Goal: Task Accomplishment & Management: Manage account settings

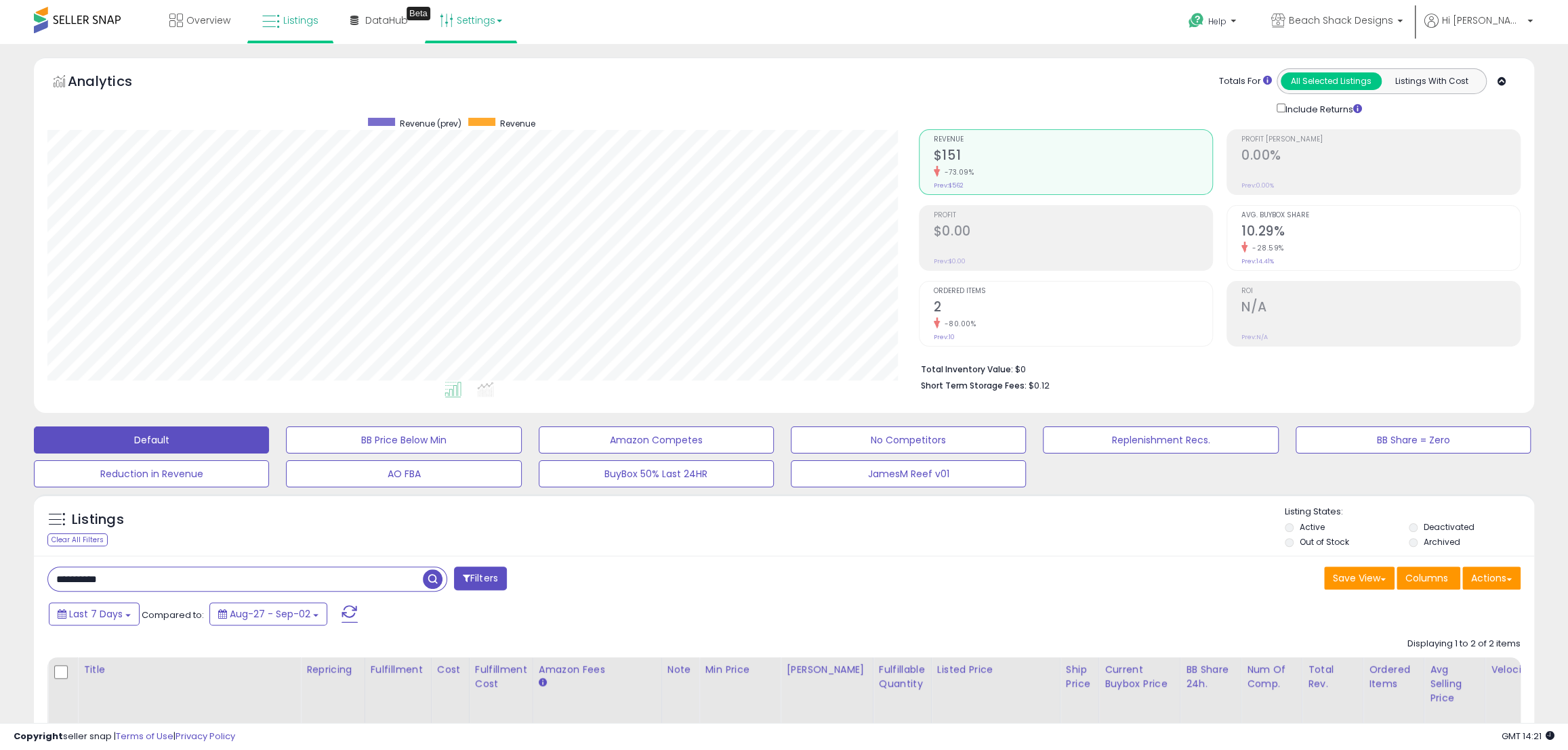
click at [498, 20] on b at bounding box center [500, 21] width 5 height 3
click at [458, 67] on link "Store settings" at bounding box center [473, 68] width 61 height 13
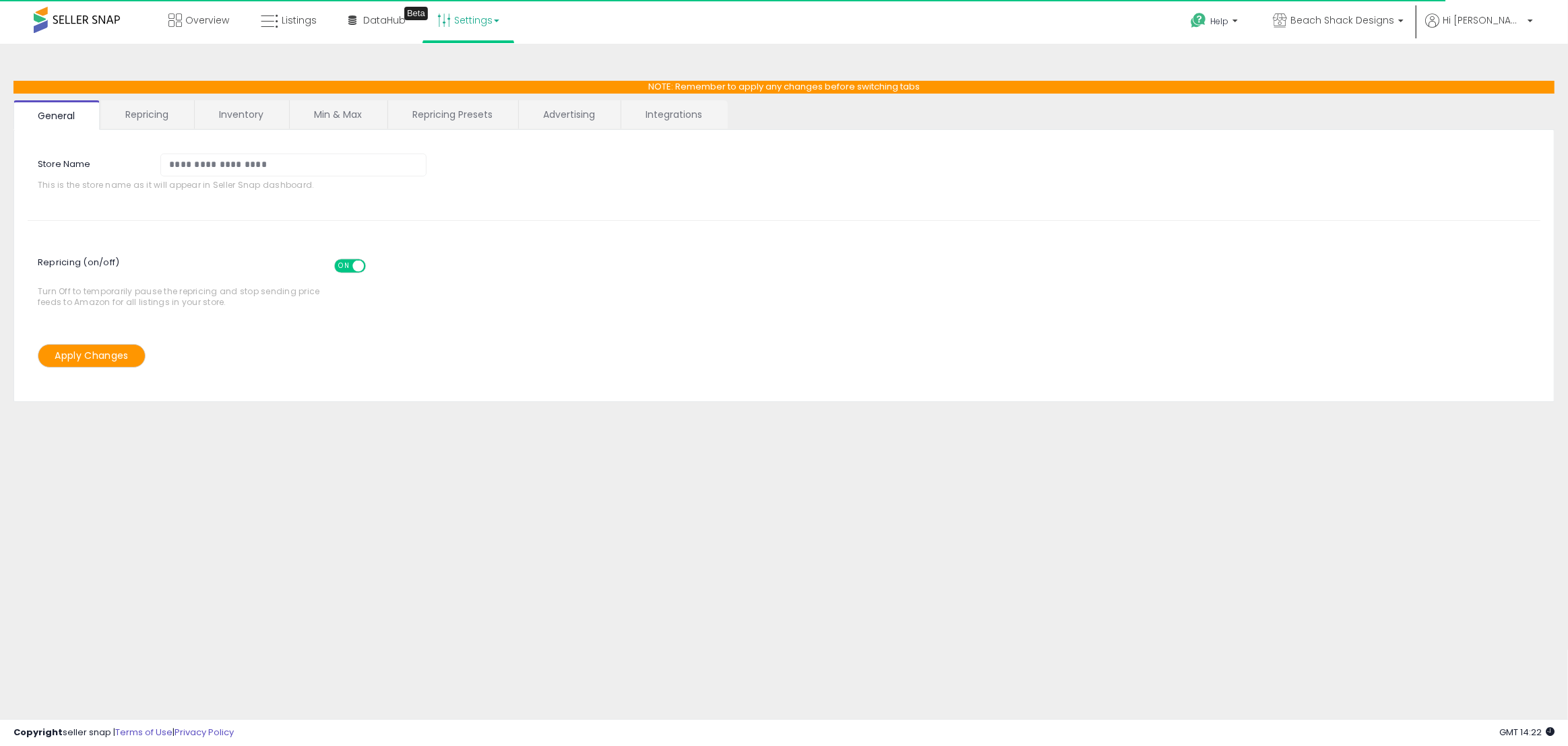
click at [357, 111] on link "Min & Max" at bounding box center [338, 114] width 96 height 29
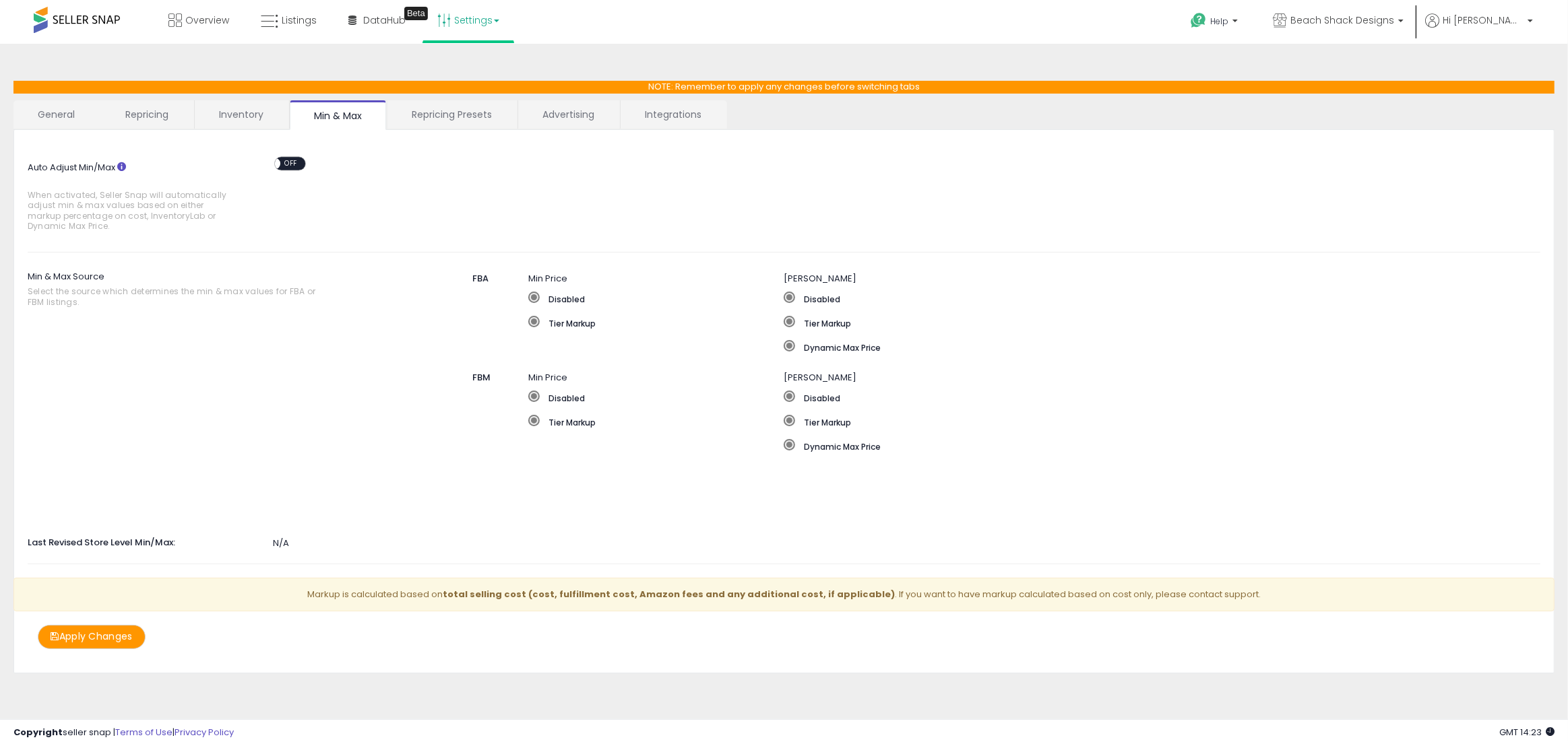
click at [155, 111] on link "Repricing" at bounding box center [147, 114] width 92 height 29
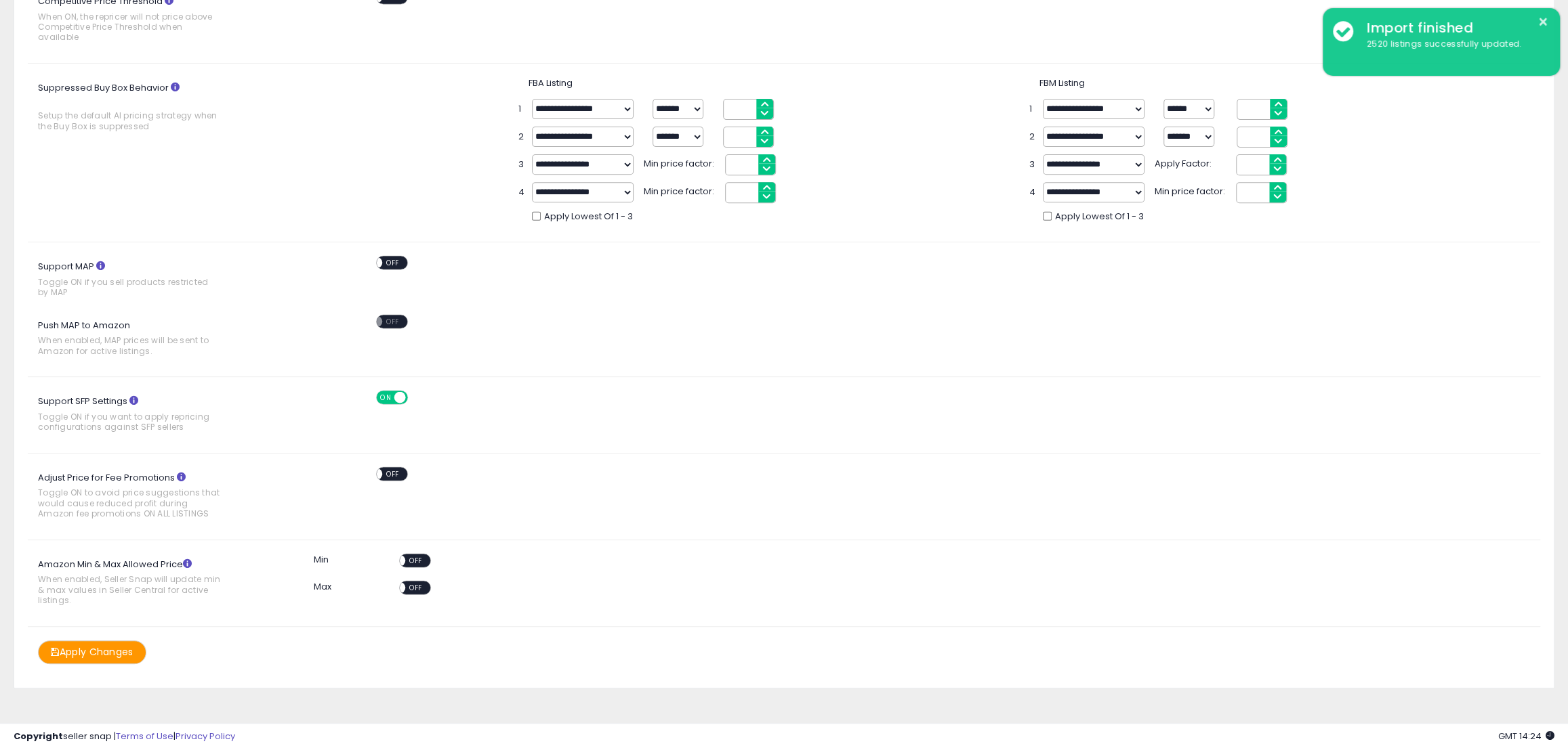
scroll to position [384, 0]
